Goal: Navigation & Orientation: Understand site structure

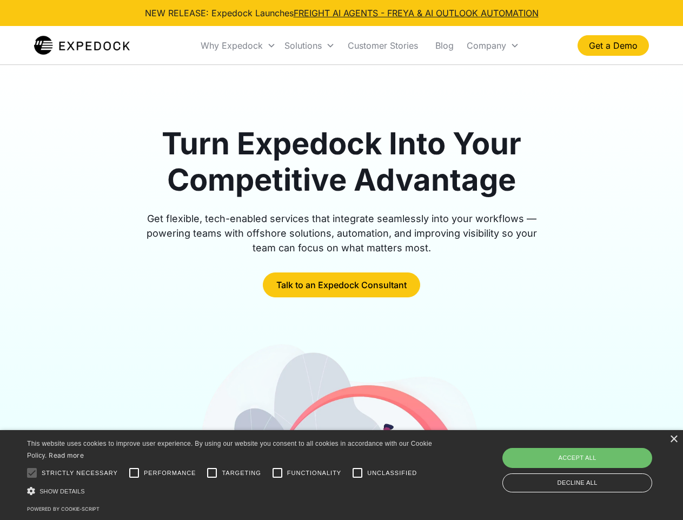
click at [244, 45] on div "Why Expedock" at bounding box center [232, 45] width 62 height 11
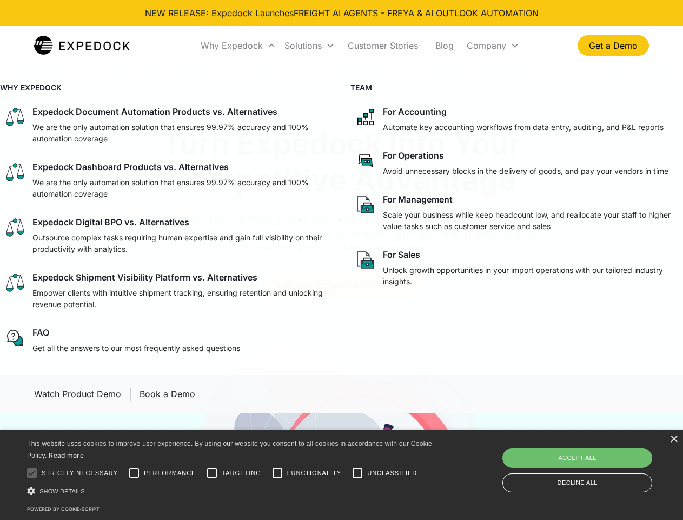
click at [312, 45] on div "Solutions" at bounding box center [303, 45] width 37 height 11
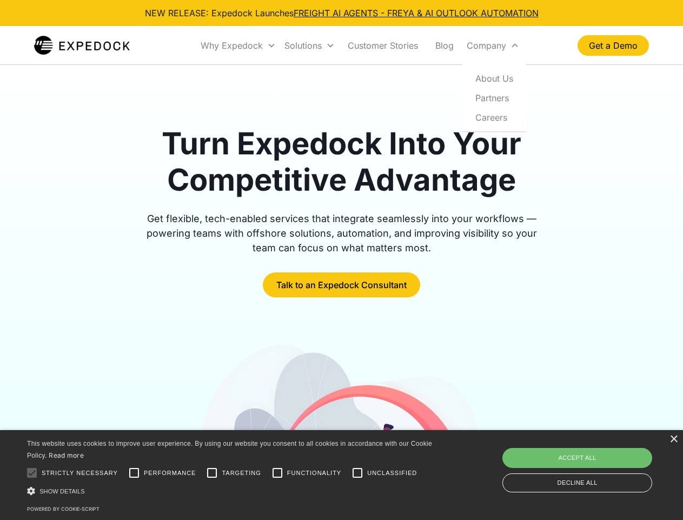
click at [489, 45] on div "Company" at bounding box center [487, 45] width 40 height 11
click at [32, 472] on div at bounding box center [32, 473] width 22 height 22
click at [134, 472] on input "Performance" at bounding box center [134, 473] width 22 height 22
checkbox input "true"
click at [212, 472] on input "Targeting" at bounding box center [212, 473] width 22 height 22
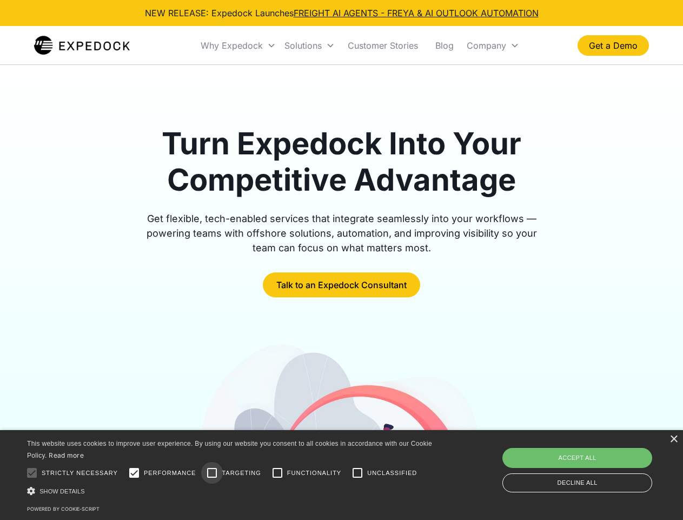
checkbox input "true"
click at [278, 472] on input "Functionality" at bounding box center [278, 473] width 22 height 22
checkbox input "true"
click at [358, 472] on input "Unclassified" at bounding box center [358, 473] width 22 height 22
checkbox input "true"
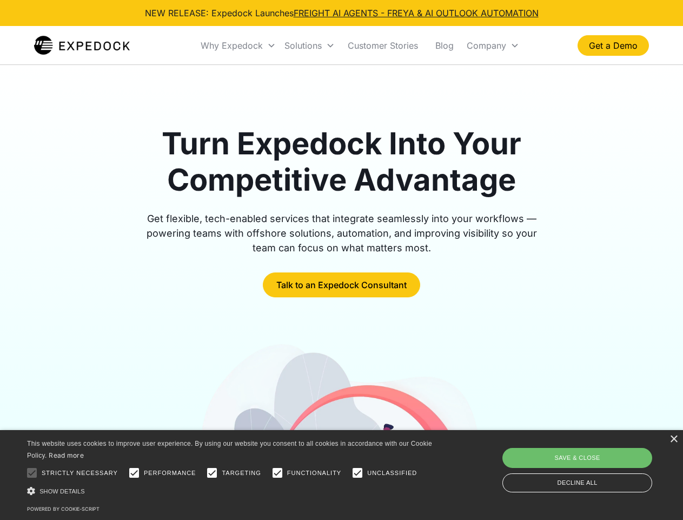
click at [232, 490] on div "Show details Hide details" at bounding box center [231, 490] width 409 height 11
